Goal: Communication & Community: Answer question/provide support

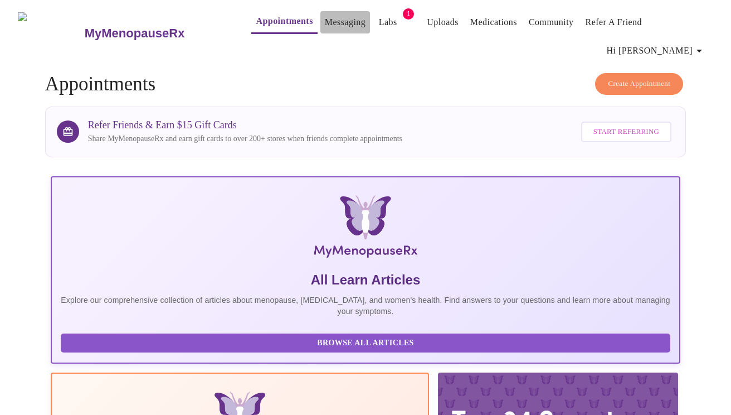
click at [325, 24] on link "Messaging" at bounding box center [345, 22] width 41 height 16
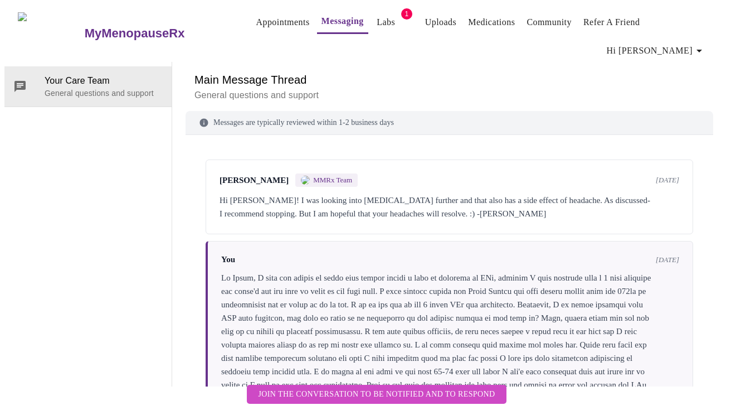
scroll to position [1136, 0]
